Goal: Check status: Check status

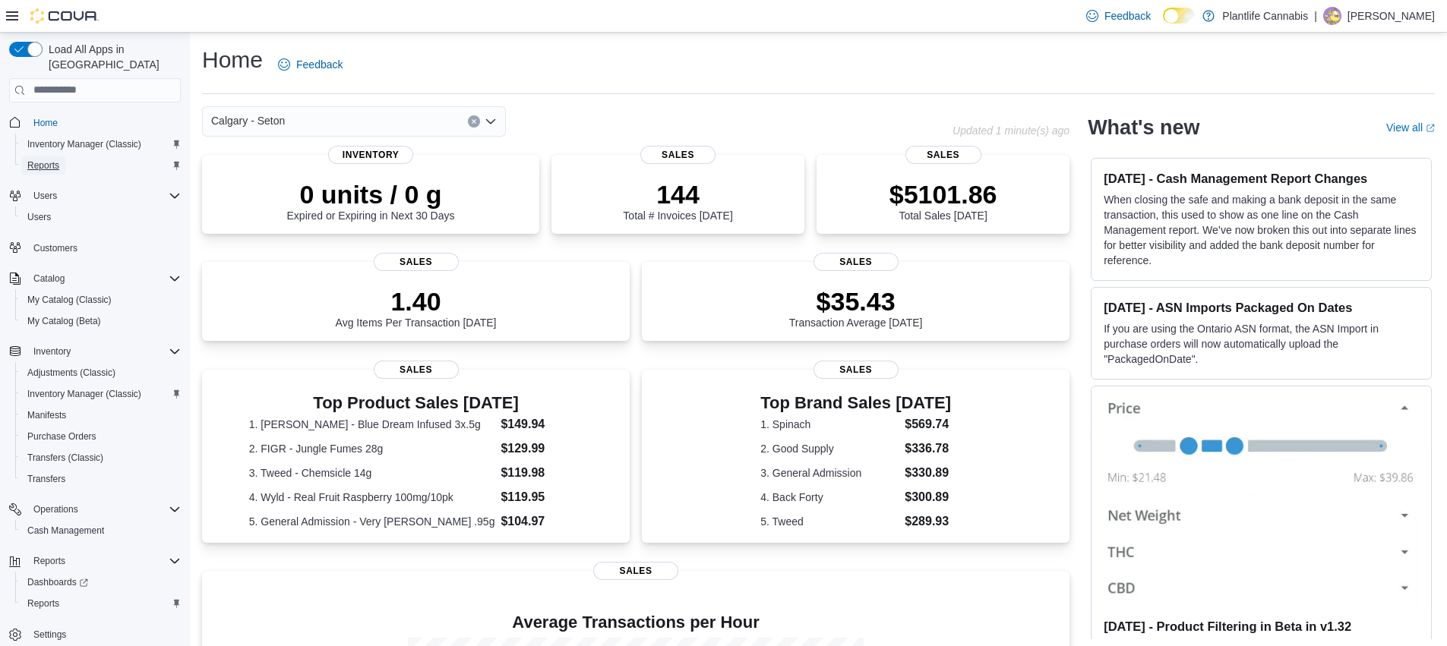
click at [59, 159] on span "Reports" at bounding box center [43, 165] width 32 height 12
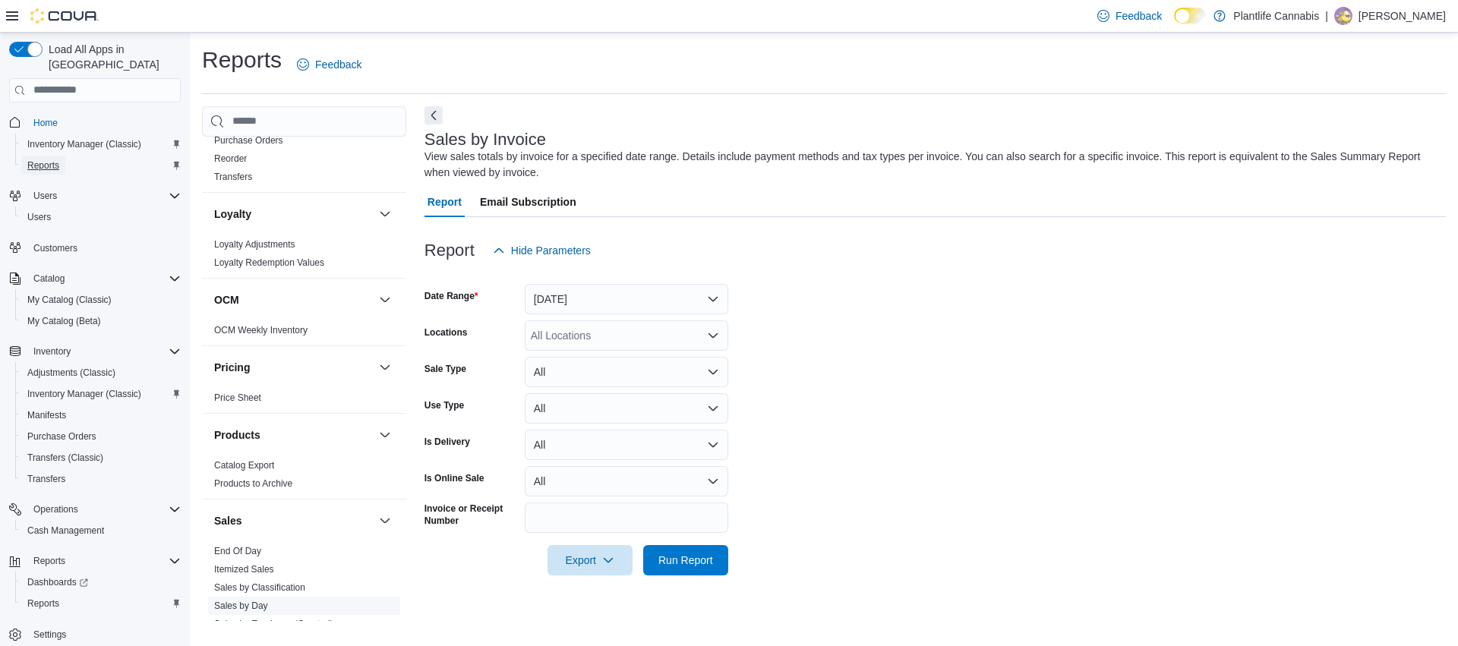
scroll to position [808, 0]
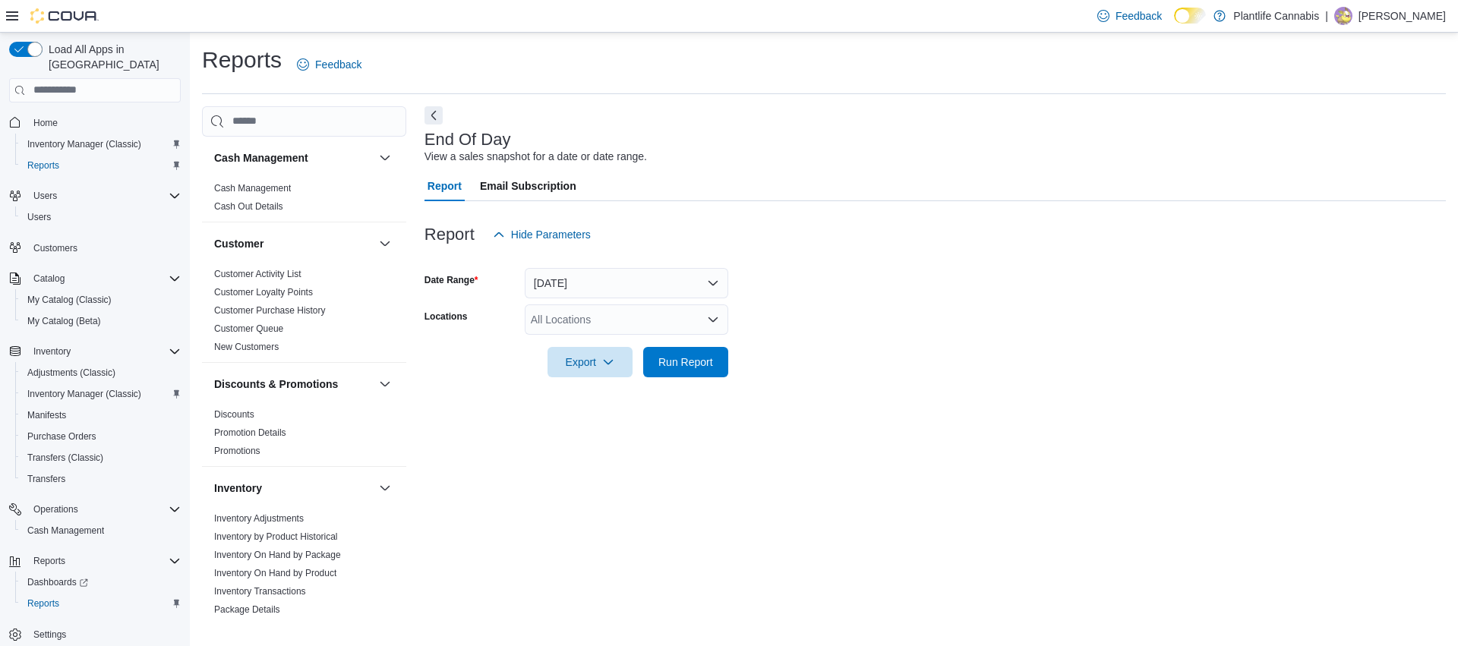
click at [592, 321] on div "All Locations" at bounding box center [627, 320] width 204 height 30
type input "***"
click at [598, 346] on span "Calgary - Seton" at bounding box center [602, 345] width 74 height 15
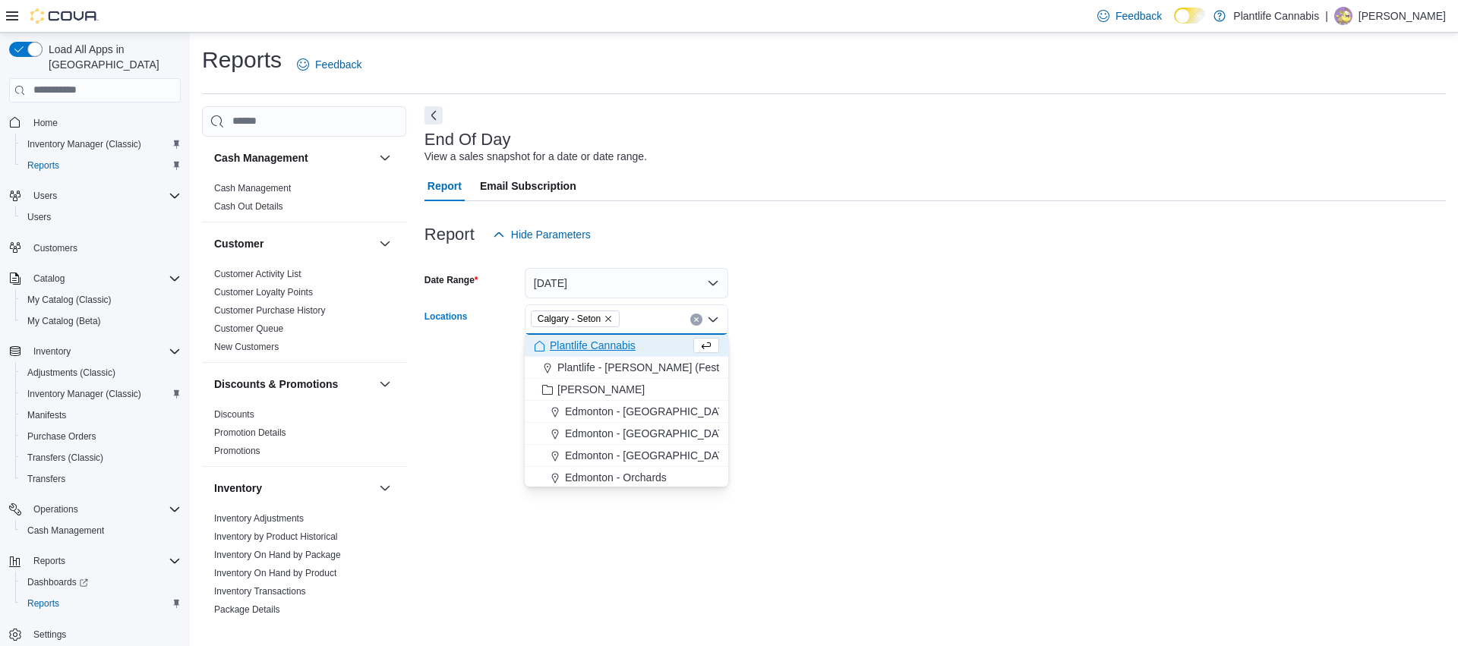
click at [961, 384] on div at bounding box center [934, 386] width 1021 height 18
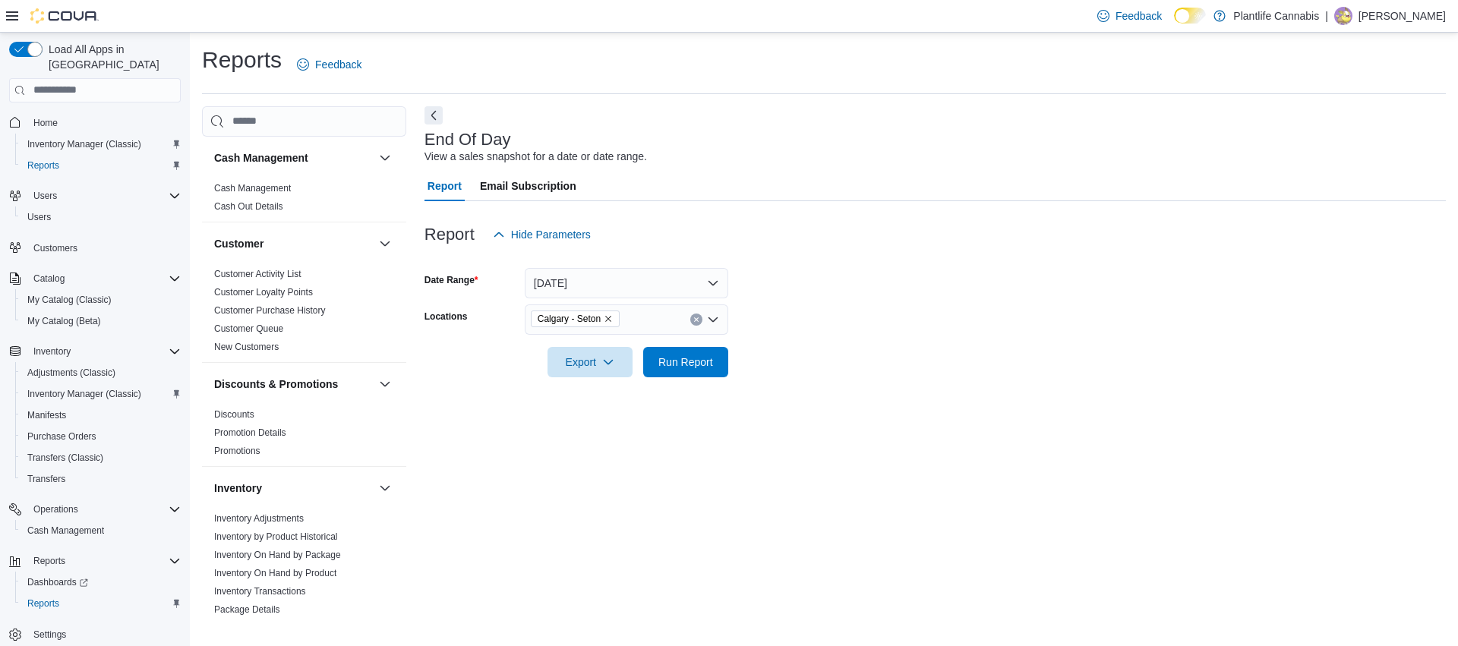
click at [757, 344] on div at bounding box center [934, 341] width 1021 height 12
click at [693, 365] on span "Run Report" at bounding box center [685, 361] width 55 height 15
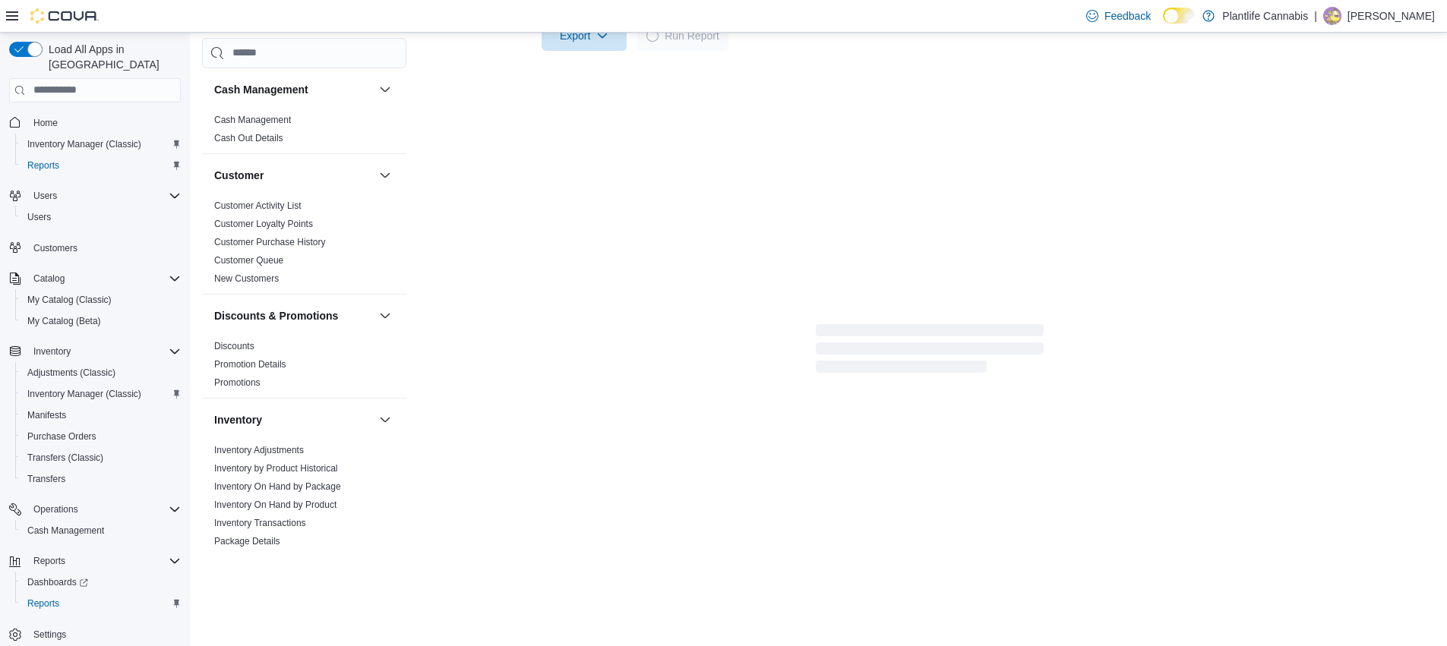
scroll to position [216, 0]
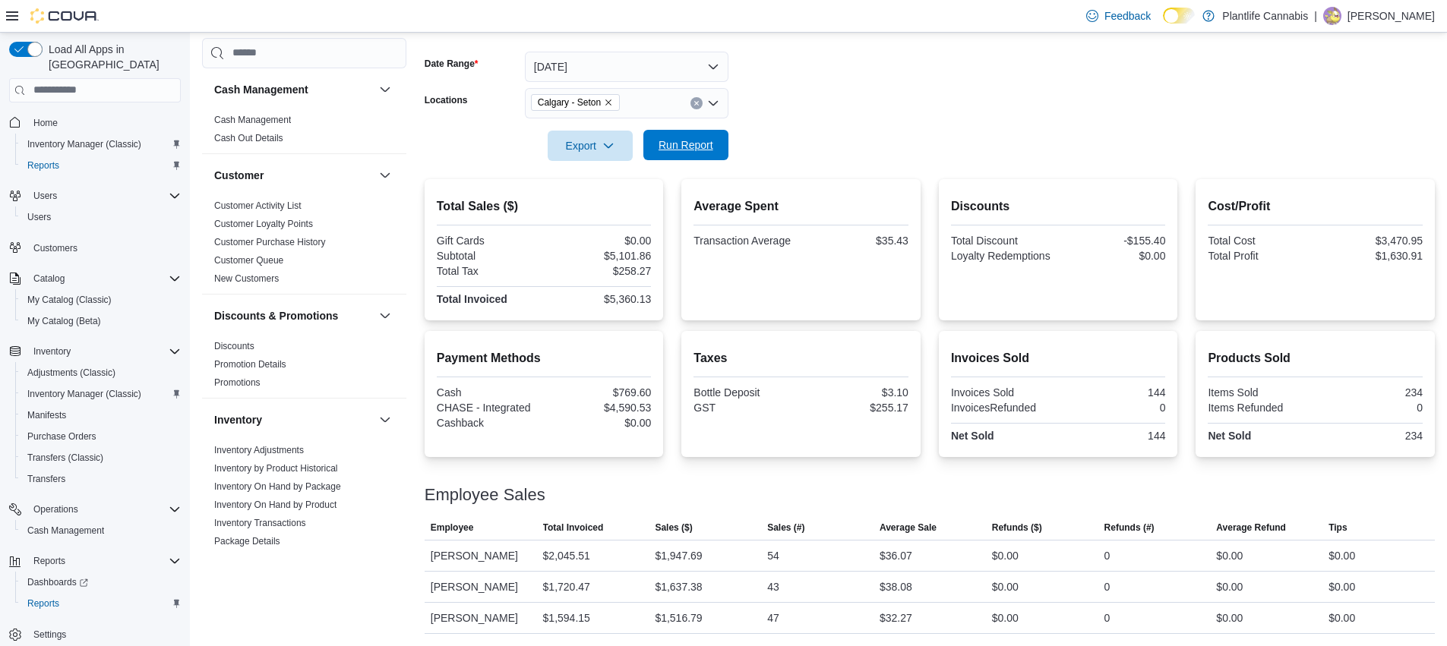
click at [707, 147] on span "Run Report" at bounding box center [685, 144] width 55 height 15
